Goal: Find specific page/section

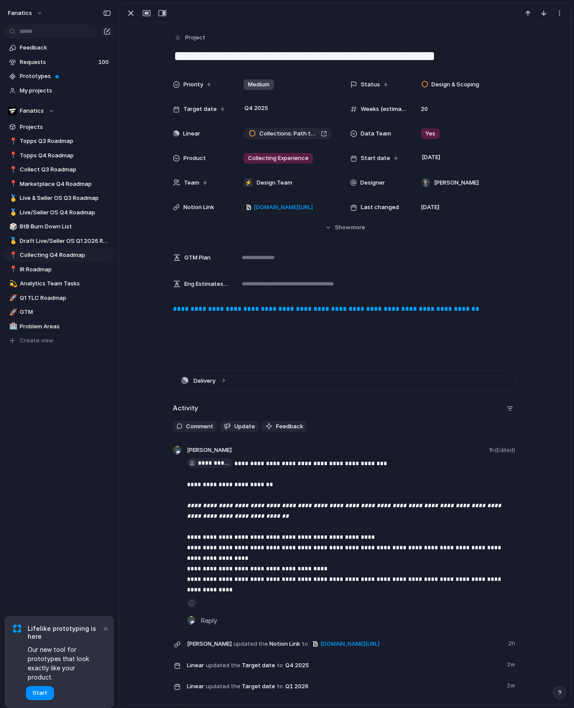
scroll to position [255, 0]
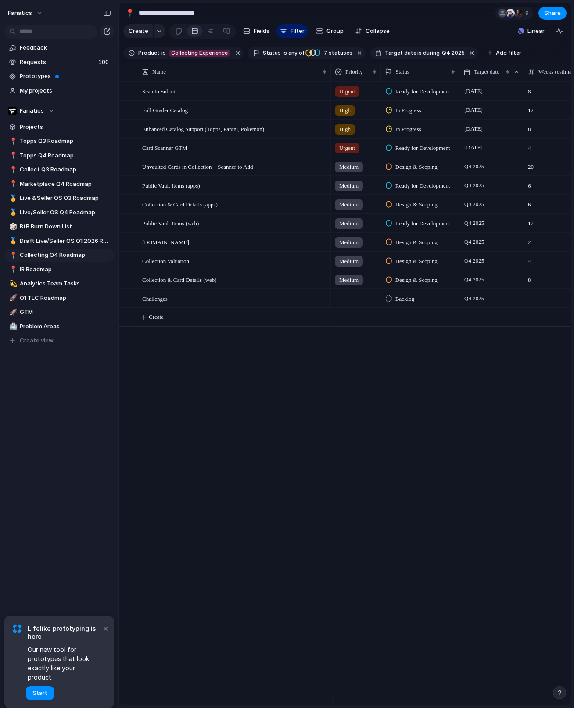
click at [340, 413] on div "Urgent Ready for Development [DATE] 8 Card Scanner GTM High In Progress [DATE] …" at bounding box center [451, 394] width 240 height 624
click at [197, 535] on div "Scan to Submit Full Grader Catalog Enhanced Catalog Support (Topps, Panini, Pok…" at bounding box center [345, 394] width 452 height 624
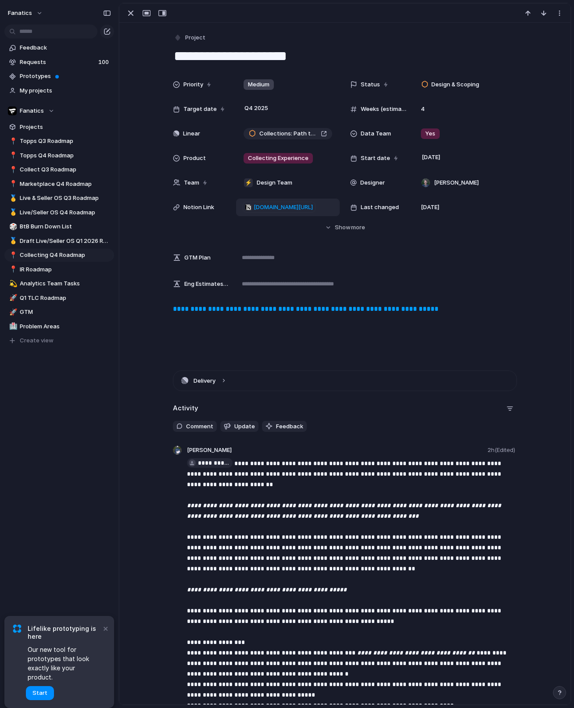
click at [269, 210] on span "notion.so/fanaticscollect/Collections-Product-Strategy-1edd7c400ecf80bea4b4edf1…" at bounding box center [283, 207] width 59 height 9
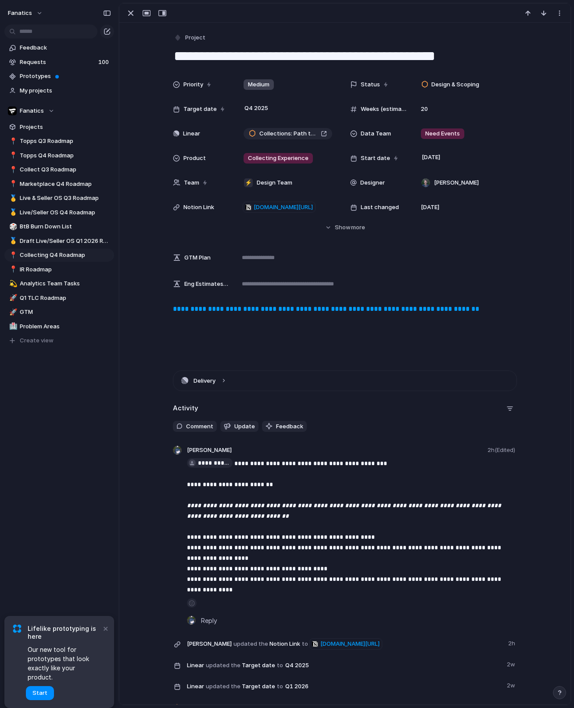
scroll to position [255, 0]
